Goal: Information Seeking & Learning: Learn about a topic

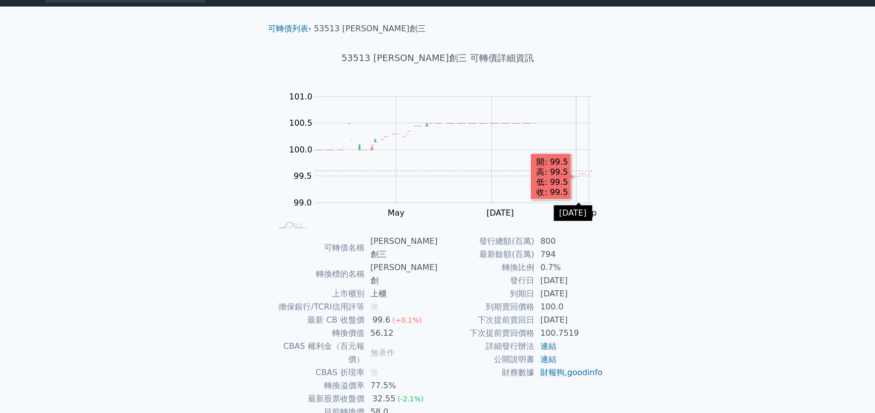
scroll to position [54, 0]
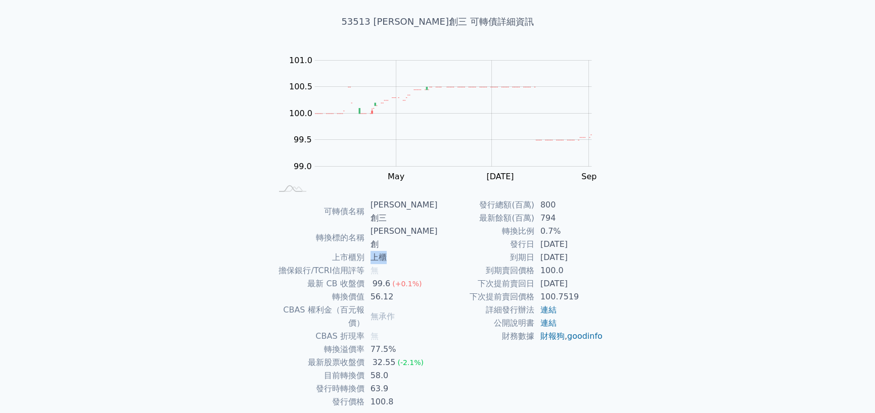
drag, startPoint x: 379, startPoint y: 232, endPoint x: 397, endPoint y: 232, distance: 18.2
click at [397, 251] on td "上櫃" at bounding box center [400, 257] width 73 height 13
click at [417, 264] on td "無" at bounding box center [400, 270] width 73 height 13
drag, startPoint x: 374, startPoint y: 231, endPoint x: 403, endPoint y: 232, distance: 29.3
click at [403, 251] on td "上櫃" at bounding box center [400, 257] width 73 height 13
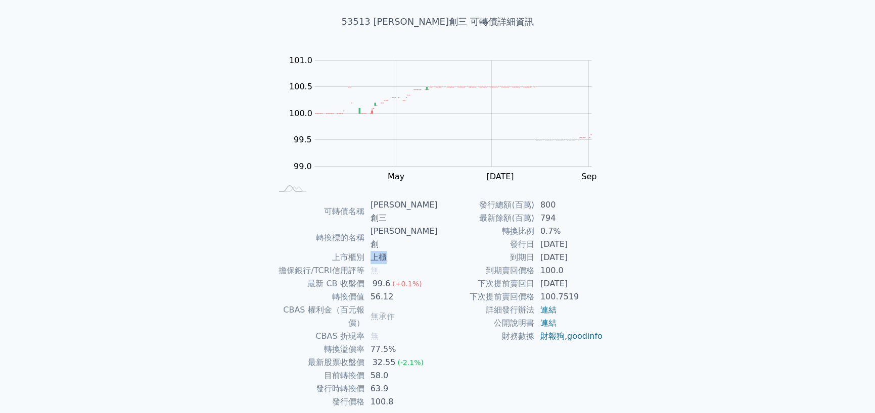
click at [409, 264] on td "無" at bounding box center [400, 270] width 73 height 13
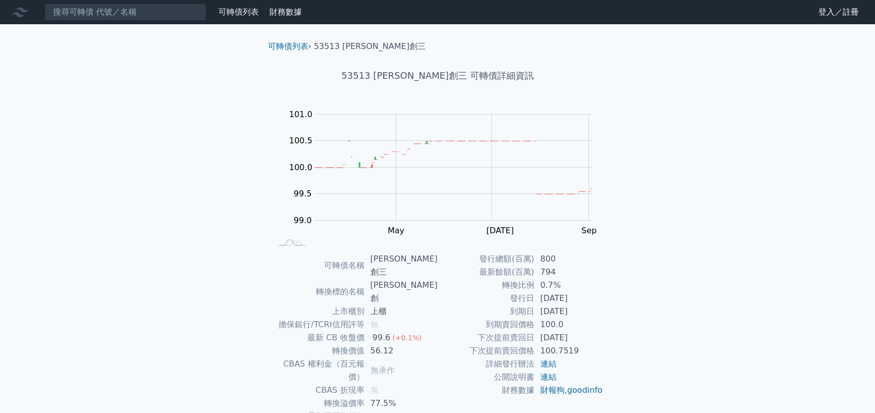
scroll to position [54, 0]
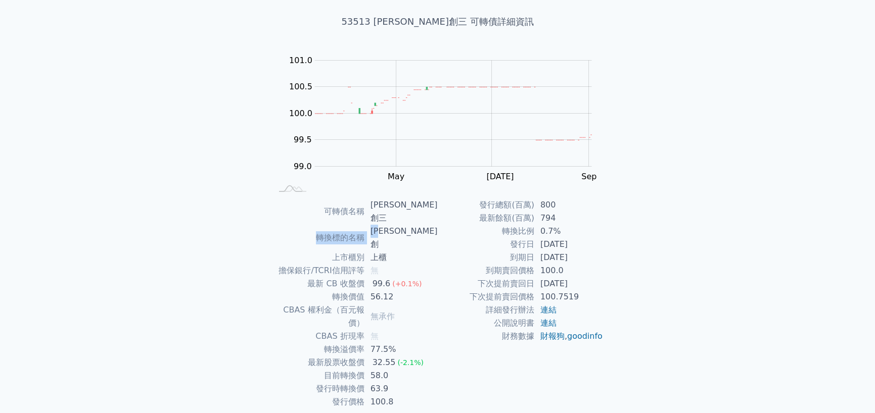
drag, startPoint x: 318, startPoint y: 218, endPoint x: 396, endPoint y: 216, distance: 77.8
click at [396, 225] on tr "轉換標的名稱 鈺創" at bounding box center [355, 238] width 166 height 26
click at [391, 225] on td "[PERSON_NAME]創" at bounding box center [400, 238] width 73 height 26
drag, startPoint x: 391, startPoint y: 219, endPoint x: 304, endPoint y: 220, distance: 86.9
click at [304, 225] on tr "轉換標的名稱 鈺創" at bounding box center [355, 238] width 166 height 26
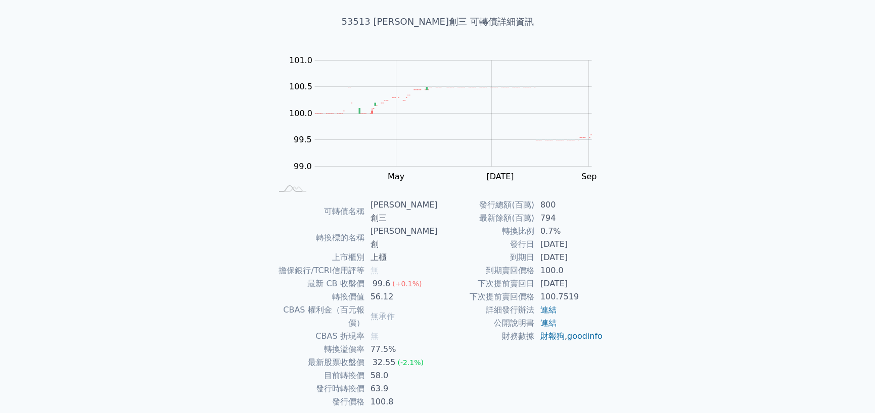
click at [427, 251] on td "上櫃" at bounding box center [400, 257] width 73 height 13
drag, startPoint x: 401, startPoint y: 218, endPoint x: 311, endPoint y: 219, distance: 89.9
click at [311, 225] on tr "轉換標的名稱 鈺創" at bounding box center [355, 238] width 166 height 26
drag, startPoint x: 400, startPoint y: 202, endPoint x: 305, endPoint y: 211, distance: 95.0
click at [305, 211] on tbody "可轉債名稱 鈺創三 轉換標的名稱 鈺創 上市櫃別 上櫃 擔保銀行/TCRI信用評等 無 最新 CB 收盤價 99.6 (+0.1%) 轉換價值 56.12 C…" at bounding box center [355, 304] width 166 height 210
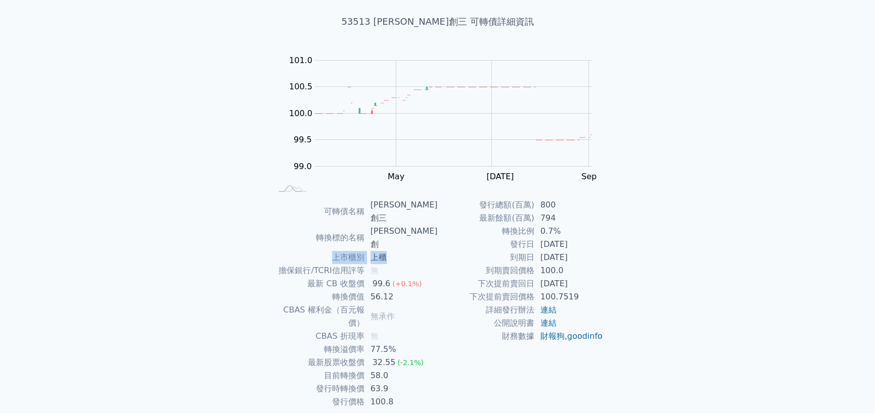
drag, startPoint x: 396, startPoint y: 227, endPoint x: 337, endPoint y: 235, distance: 59.2
click at [338, 251] on tr "上市櫃別 上櫃" at bounding box center [355, 257] width 166 height 13
click at [744, 266] on div "可轉債列表 財務數據 可轉債列表 財務數據 登入／註冊 登入／註冊 可轉債列表 › 53513 鈺創三 53513 鈺創三 可轉債詳細資訊 Zoom Out …" at bounding box center [437, 199] width 875 height 507
drag, startPoint x: 328, startPoint y: 202, endPoint x: 395, endPoint y: 204, distance: 66.7
click at [395, 204] on tr "可轉債名稱 鈺創三" at bounding box center [355, 212] width 166 height 26
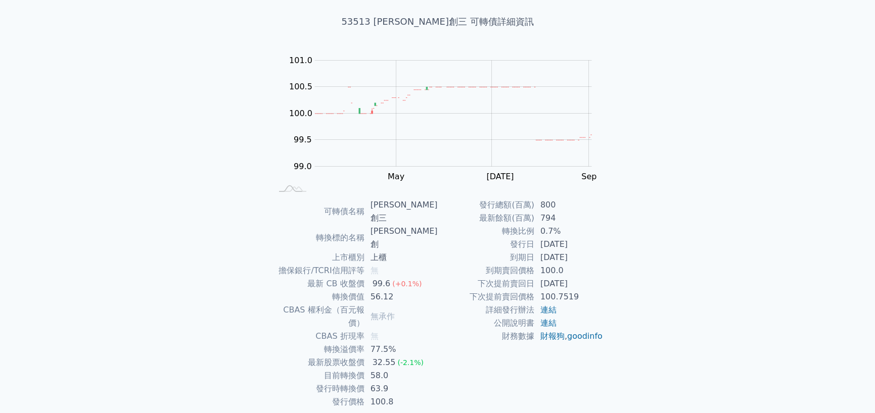
click at [616, 206] on div "可轉債列表 › 53513 鈺創三 53513 鈺創三 可轉債詳細資訊 Zoom Out 100.4 99.0 99.2 99.4 101.5 101.0 1…" at bounding box center [438, 211] width 388 height 483
drag, startPoint x: 392, startPoint y: 217, endPoint x: 321, endPoint y: 218, distance: 71.3
click at [321, 225] on tr "轉換標的名稱 鈺創" at bounding box center [355, 238] width 166 height 26
click at [771, 219] on div "可轉債列表 財務數據 可轉債列表 財務數據 登入／註冊 登入／註冊 可轉債列表 › 53513 鈺創三 53513 鈺創三 可轉債詳細資訊 Zoom Out …" at bounding box center [437, 199] width 875 height 507
drag, startPoint x: 376, startPoint y: 204, endPoint x: 396, endPoint y: 203, distance: 19.7
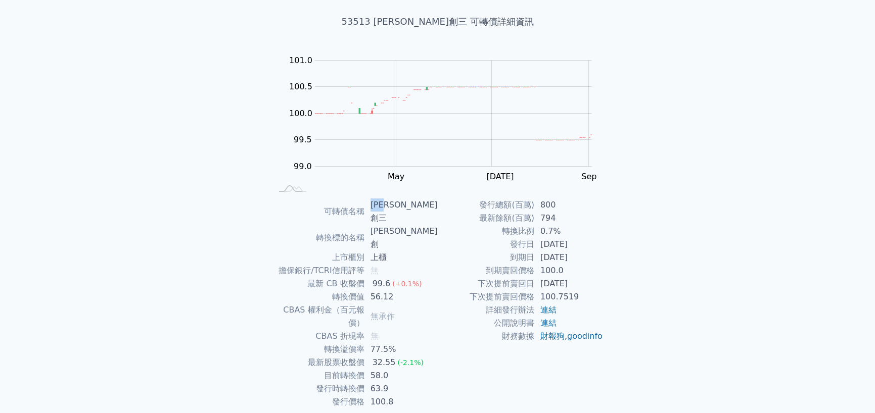
click at [396, 203] on td "[PERSON_NAME]創三" at bounding box center [400, 212] width 73 height 26
drag, startPoint x: 394, startPoint y: 220, endPoint x: 375, endPoint y: 218, distance: 18.9
click at [375, 225] on td "[PERSON_NAME]創" at bounding box center [400, 238] width 73 height 26
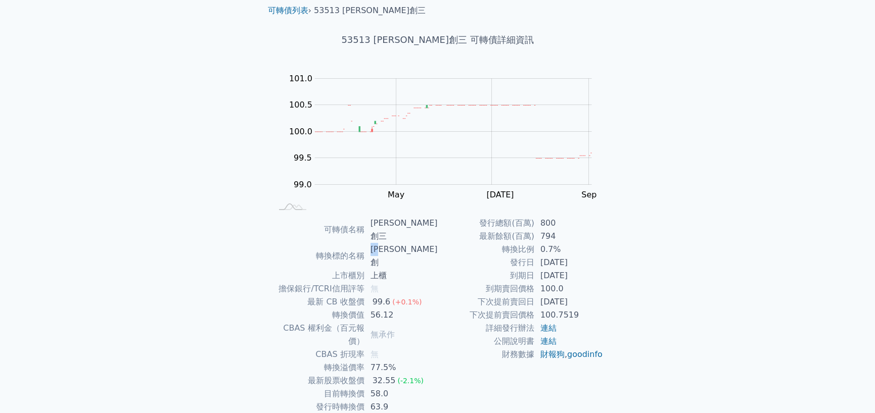
scroll to position [0, 0]
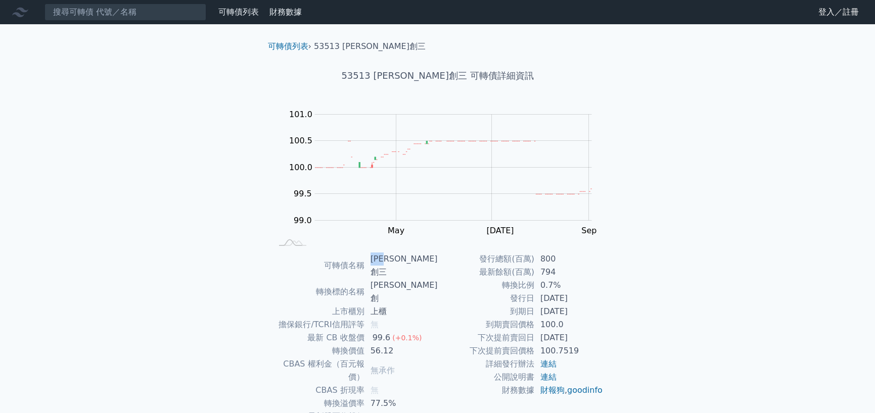
drag, startPoint x: 404, startPoint y: 262, endPoint x: 371, endPoint y: 259, distance: 33.0
click at [371, 259] on td "[PERSON_NAME]創三" at bounding box center [400, 266] width 73 height 26
click at [400, 259] on td "[PERSON_NAME]創三" at bounding box center [400, 266] width 73 height 26
drag, startPoint x: 398, startPoint y: 259, endPoint x: 374, endPoint y: 259, distance: 23.2
click at [374, 259] on td "[PERSON_NAME]創三" at bounding box center [400, 266] width 73 height 26
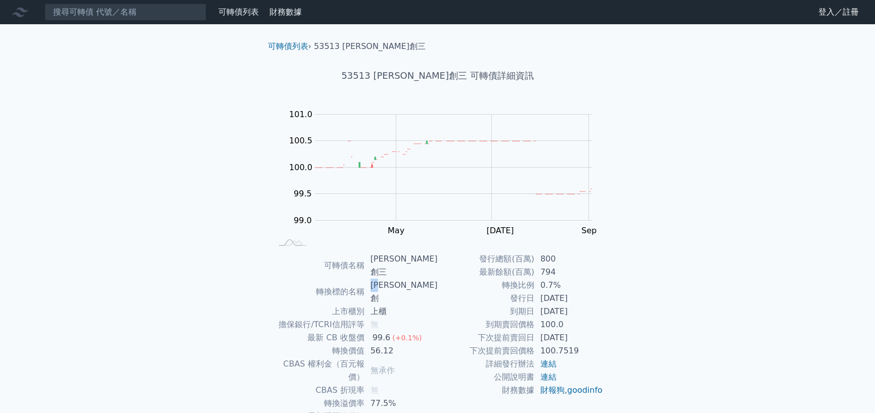
drag, startPoint x: 390, startPoint y: 272, endPoint x: 388, endPoint y: 267, distance: 5.4
click at [369, 279] on td "[PERSON_NAME]創" at bounding box center [400, 292] width 73 height 26
drag, startPoint x: 402, startPoint y: 257, endPoint x: 390, endPoint y: 257, distance: 11.6
click at [390, 257] on td "[PERSON_NAME]創三" at bounding box center [400, 266] width 73 height 26
click at [413, 75] on h1 "53513 [PERSON_NAME]創三 可轉債詳細資訊" at bounding box center [438, 76] width 356 height 14
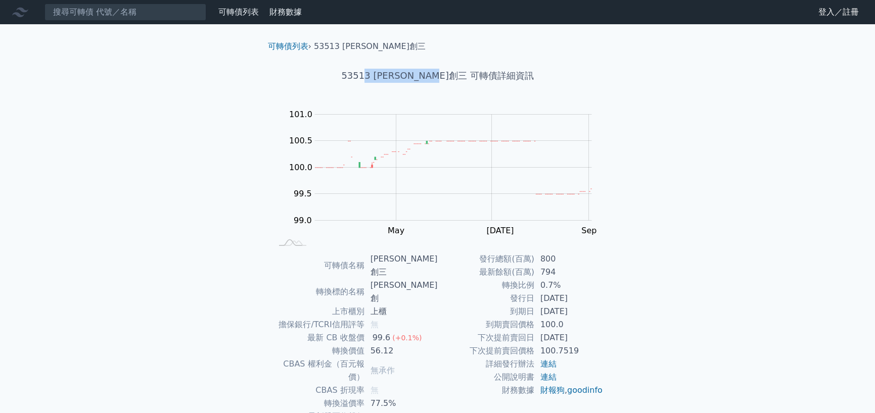
drag, startPoint x: 399, startPoint y: 75, endPoint x: 510, endPoint y: 81, distance: 110.8
click at [510, 81] on h1 "53513 [PERSON_NAME]創三 可轉債詳細資訊" at bounding box center [438, 76] width 356 height 14
drag, startPoint x: 369, startPoint y: 76, endPoint x: 514, endPoint y: 82, distance: 145.1
click at [514, 82] on h1 "53513 [PERSON_NAME]創三 可轉債詳細資訊" at bounding box center [438, 76] width 356 height 14
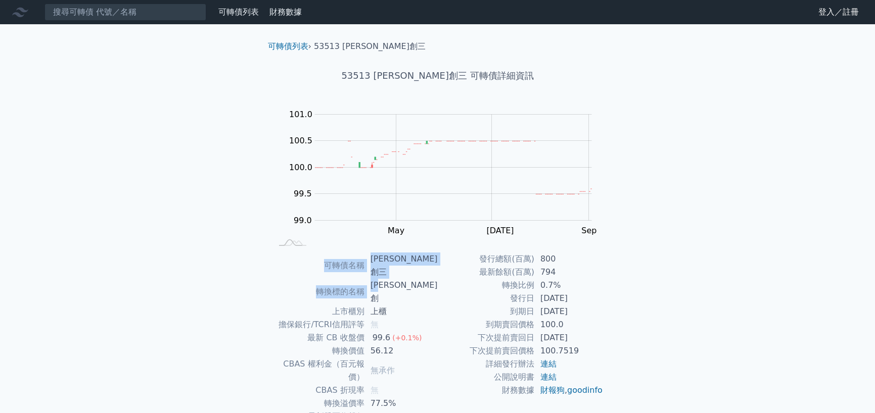
drag, startPoint x: 387, startPoint y: 274, endPoint x: 290, endPoint y: 238, distance: 104.1
click at [273, 248] on div "可轉債列表 › 53513 鈺創三 53513 鈺創三 可轉債詳細資訊 Zoom Out 100.4 99.0 99.2 99.4 101.5 101.0 1…" at bounding box center [438, 265] width 356 height 483
